Goal: Information Seeking & Learning: Learn about a topic

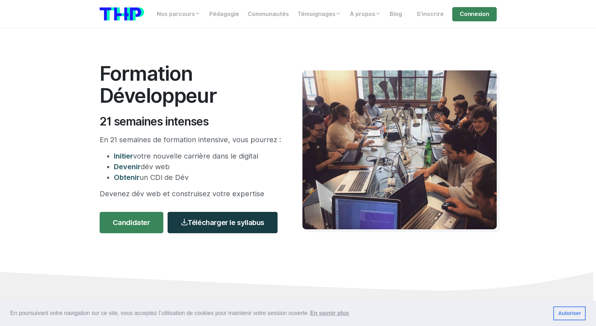
click at [237, 223] on link "Télécharger le syllabus" at bounding box center [223, 222] width 110 height 21
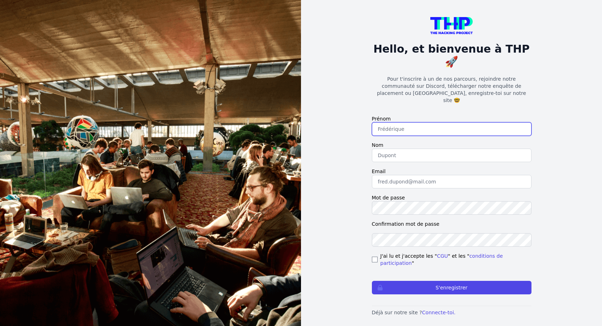
click at [406, 122] on input "text" at bounding box center [451, 129] width 159 height 14
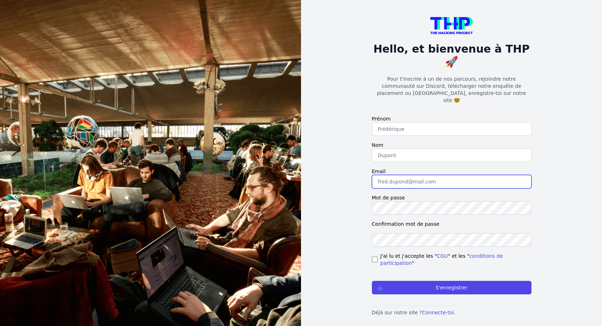
paste input "mahamadou38400@gmail.com"
type input "mahamadou38400@gmail.com"
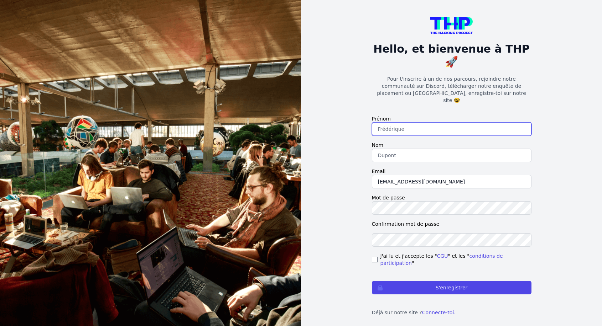
click at [394, 122] on input "text" at bounding box center [451, 129] width 159 height 14
type input "Frédérique"
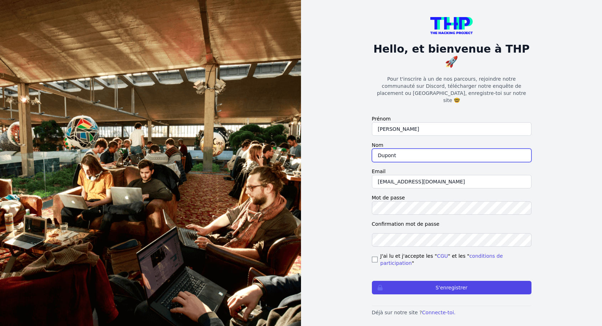
type input "Dupont"
click at [372, 257] on input "checkbox" at bounding box center [375, 260] width 6 height 6
checkbox input "true"
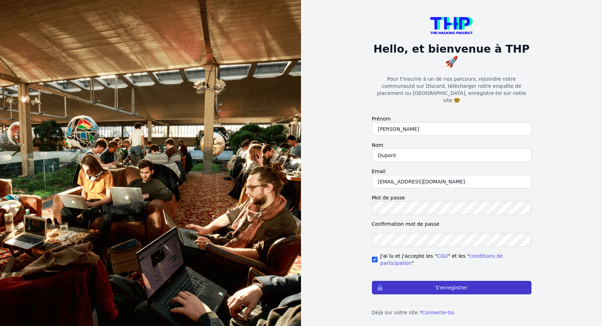
click at [422, 281] on button "S'enregistrer" at bounding box center [451, 288] width 159 height 14
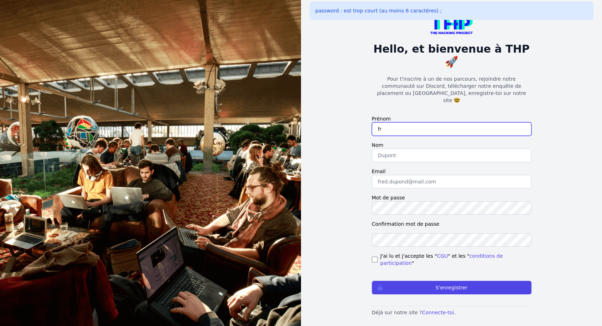
type input "fr"
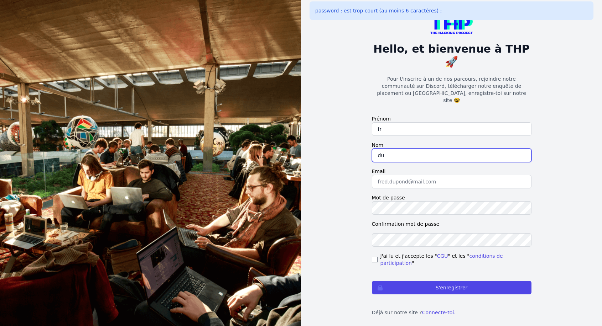
type input "du"
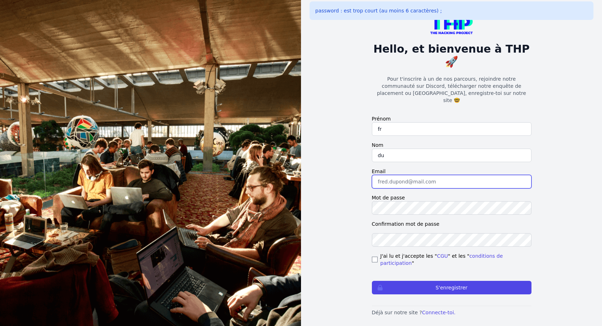
paste input "mahamadou38400@gmail.com"
type input "mahamadou38400@gmail.com"
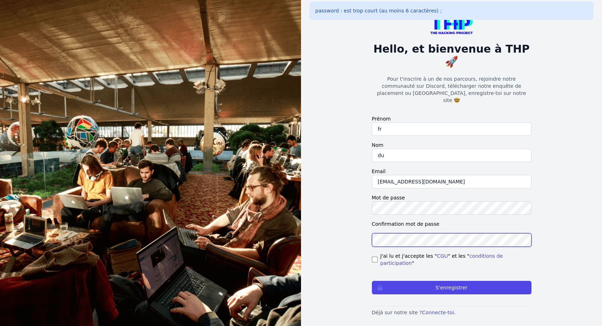
click at [451, 281] on button "S'enregistrer" at bounding box center [451, 288] width 159 height 14
click at [376, 257] on input "checkbox" at bounding box center [375, 260] width 6 height 6
checkbox input "true"
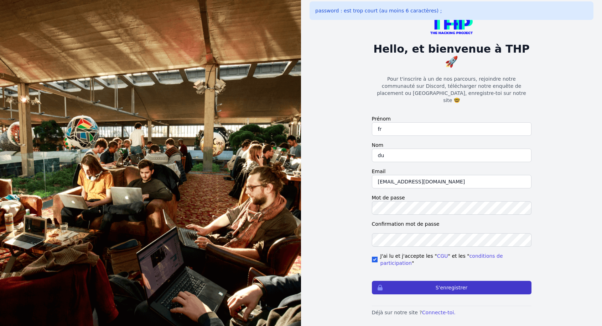
click at [447, 281] on button "S'enregistrer" at bounding box center [451, 288] width 159 height 14
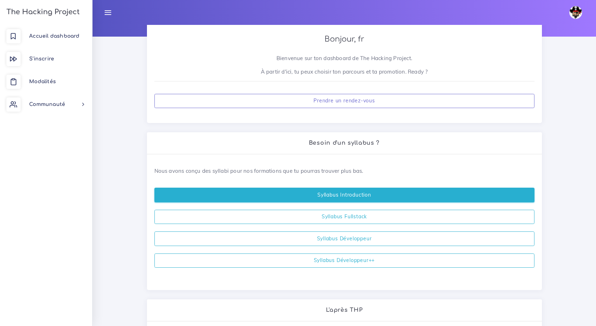
scroll to position [88, 0]
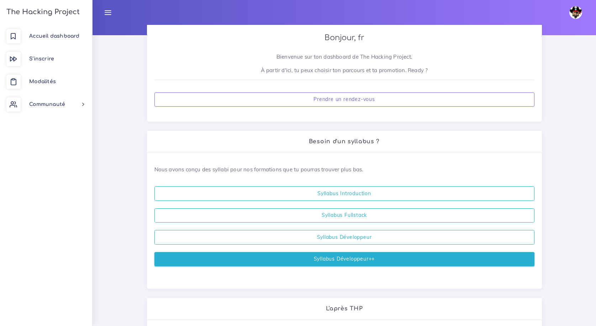
click at [333, 259] on link "Syllabus Développeur++" at bounding box center [344, 259] width 380 height 15
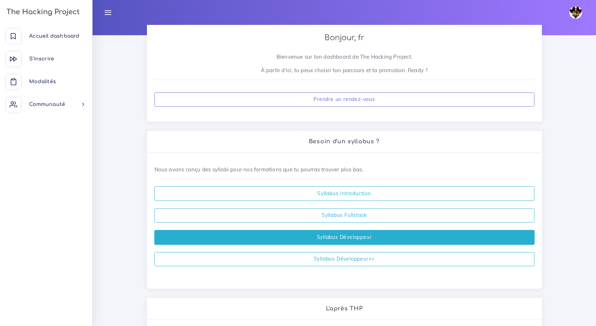
click at [355, 234] on link "Syllabus Développeur" at bounding box center [344, 237] width 380 height 15
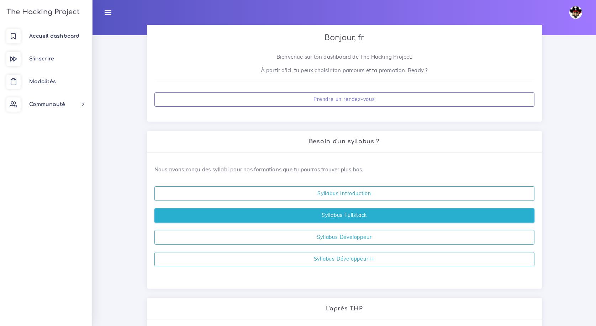
click at [341, 217] on link "Syllabus Fullstack" at bounding box center [344, 216] width 380 height 15
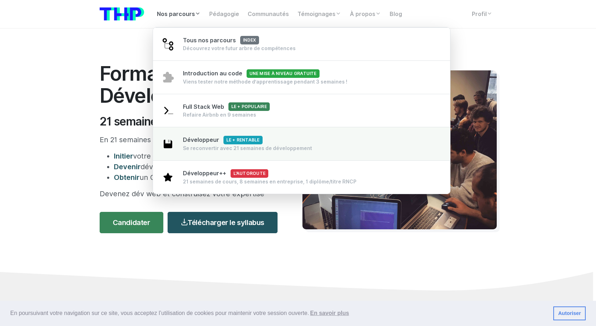
click at [210, 142] on span "Développeur Le + rentable" at bounding box center [223, 140] width 80 height 7
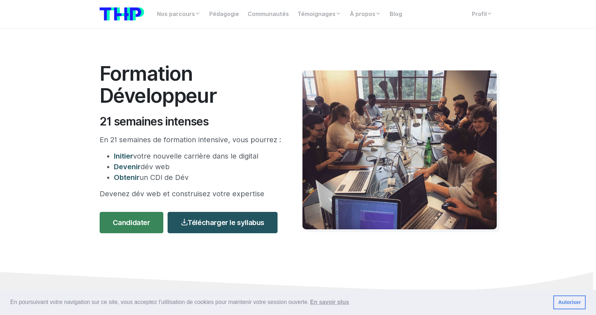
click at [214, 119] on h2 "21 semaines intenses" at bounding box center [191, 122] width 182 height 14
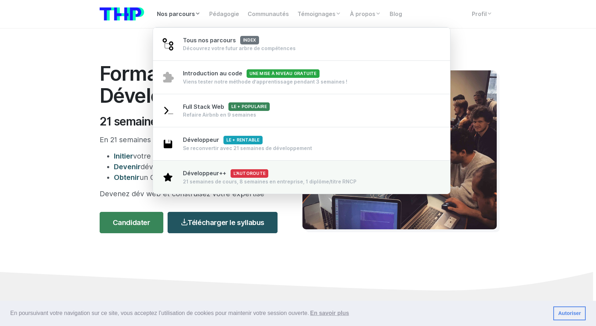
click at [187, 173] on span "Développeur++ L'autoroute" at bounding box center [226, 173] width 86 height 7
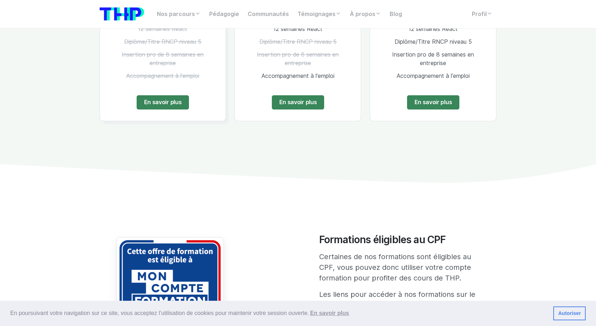
scroll to position [1027, 0]
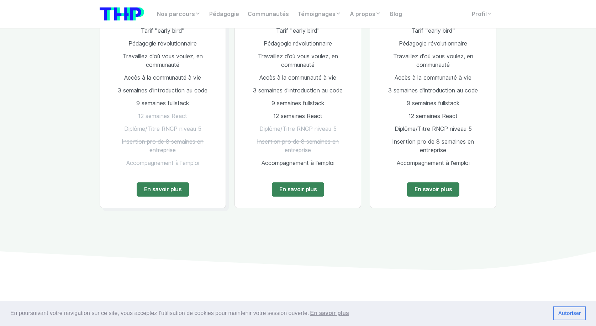
click at [563, 314] on link "Autoriser" at bounding box center [570, 314] width 32 height 14
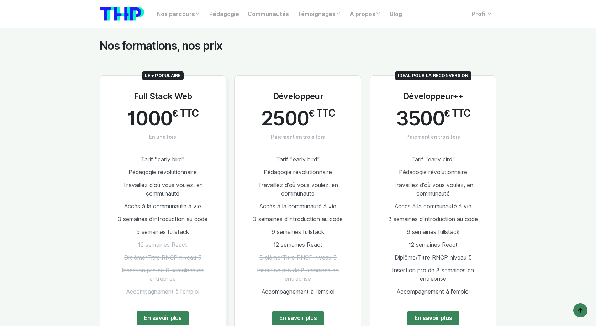
scroll to position [908, 0]
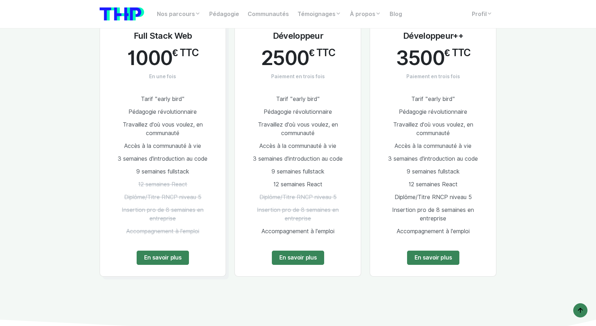
scroll to position [958, 0]
